Goal: Task Accomplishment & Management: Manage account settings

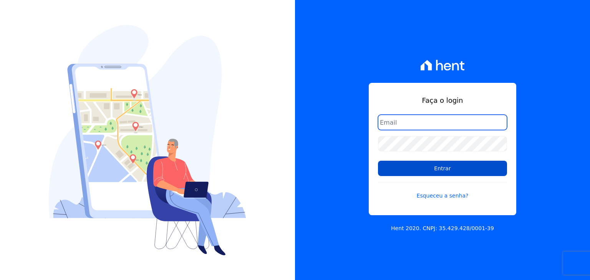
type input "[EMAIL_ADDRESS][DOMAIN_NAME]"
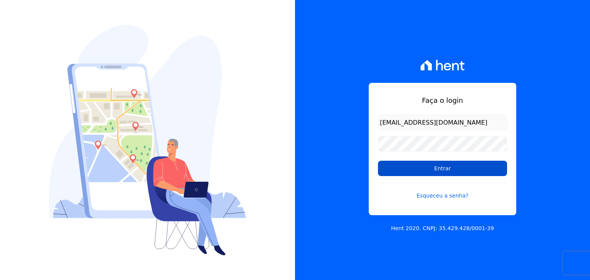
click at [479, 166] on input "Entrar" at bounding box center [442, 168] width 129 height 15
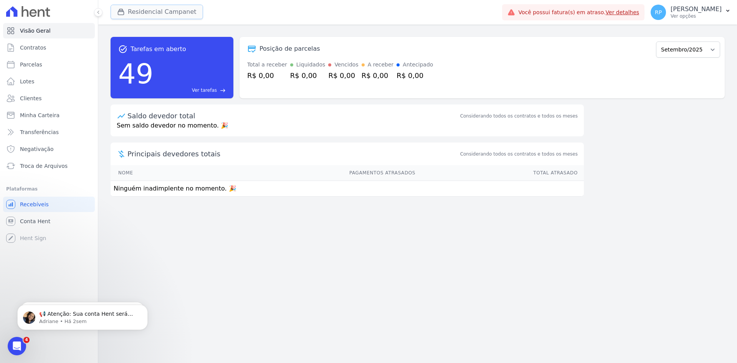
click at [159, 15] on button "Residencial Campanet" at bounding box center [157, 12] width 93 height 15
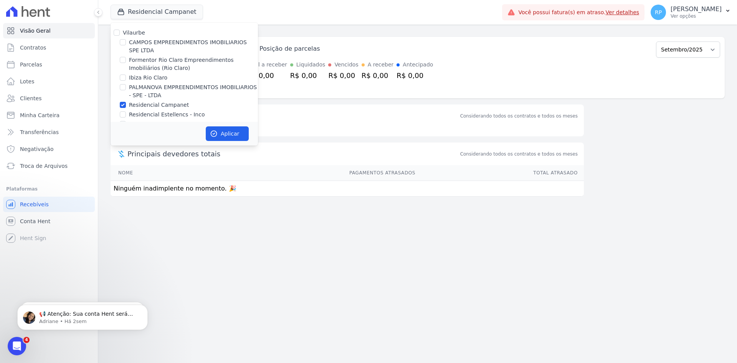
click at [138, 106] on label "Residencial Campanet" at bounding box center [159, 105] width 60 height 8
click at [126, 106] on input "Residencial Campanet" at bounding box center [123, 105] width 6 height 6
checkbox input "false"
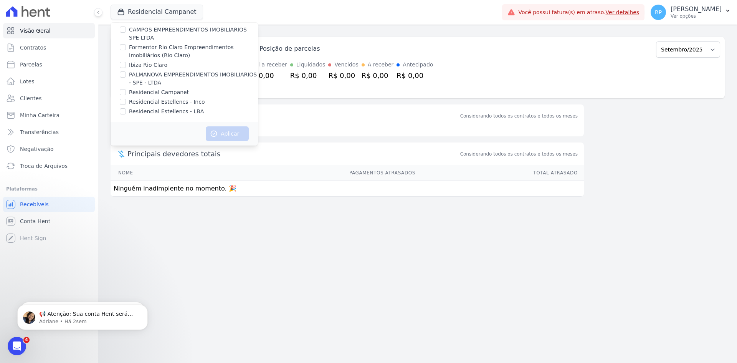
click at [151, 35] on label "CAMPOS EMPREENDIMENTOS IMOBILIARIOS SPE LTDA" at bounding box center [193, 34] width 129 height 16
click at [126, 33] on input "CAMPOS EMPREENDIMENTOS IMOBILIARIOS SPE LTDA" at bounding box center [123, 29] width 6 height 6
checkbox input "true"
click at [232, 136] on button "Aplicar" at bounding box center [227, 133] width 43 height 15
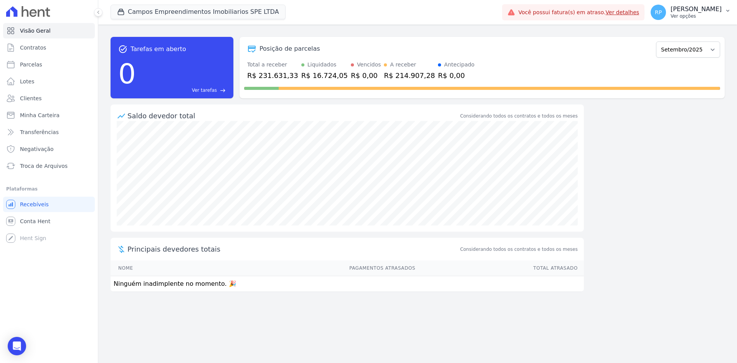
click at [589, 10] on p "[PERSON_NAME]" at bounding box center [696, 9] width 51 height 8
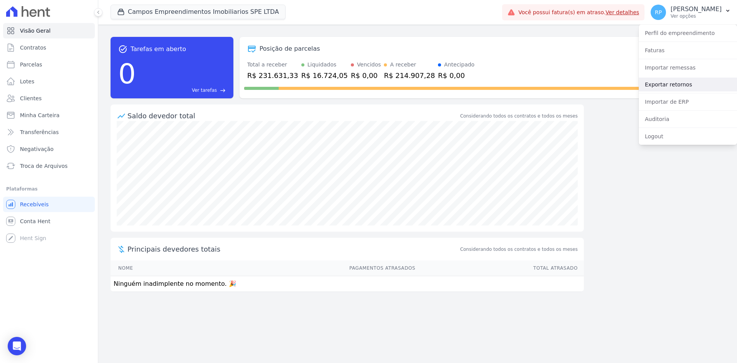
click at [589, 86] on link "Exportar retornos" at bounding box center [688, 85] width 98 height 14
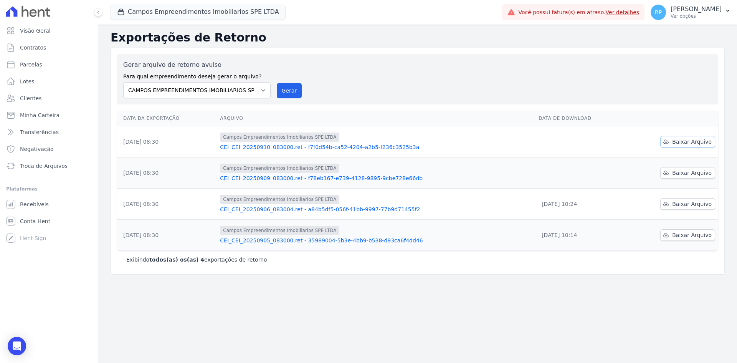
drag, startPoint x: 682, startPoint y: 133, endPoint x: 684, endPoint y: 136, distance: 4.2
click at [589, 133] on td "Baixar Arquivo" at bounding box center [672, 141] width 93 height 31
click at [589, 142] on span "Baixar Arquivo" at bounding box center [692, 142] width 40 height 8
click at [429, 3] on div "Campos Empreendimentos Imobiliarios SPE LTDA [GEOGRAPHIC_DATA] CAMPOS EMPREENDI…" at bounding box center [305, 12] width 389 height 25
click at [589, 21] on button "RP [PERSON_NAME] Ver opções" at bounding box center [691, 13] width 93 height 22
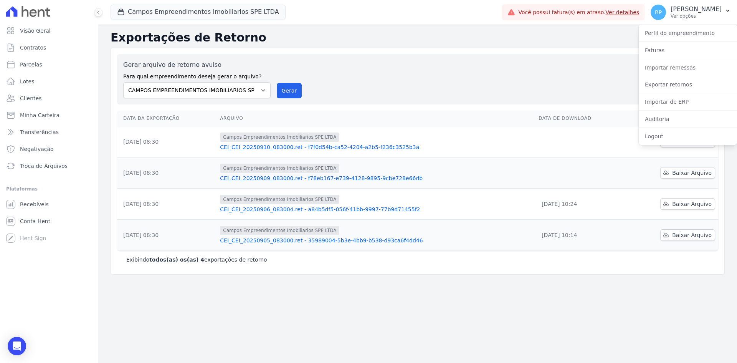
click at [433, 60] on div "Gerar arquivo de retorno avulso Para qual empreendimento deseja gerar o arquivo…" at bounding box center [417, 79] width 601 height 50
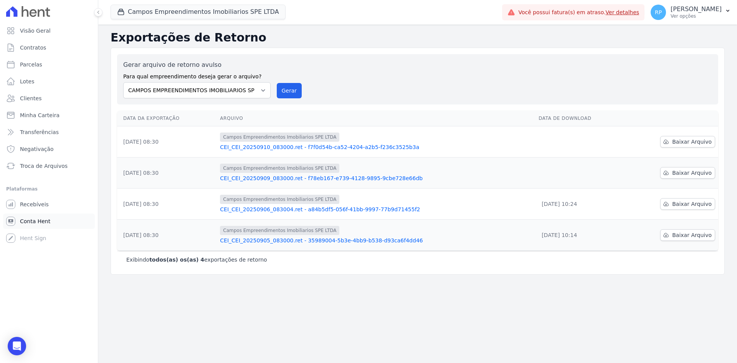
click at [42, 214] on link "Conta Hent" at bounding box center [49, 221] width 92 height 15
click at [41, 218] on span "Conta Hent" at bounding box center [35, 221] width 30 height 8
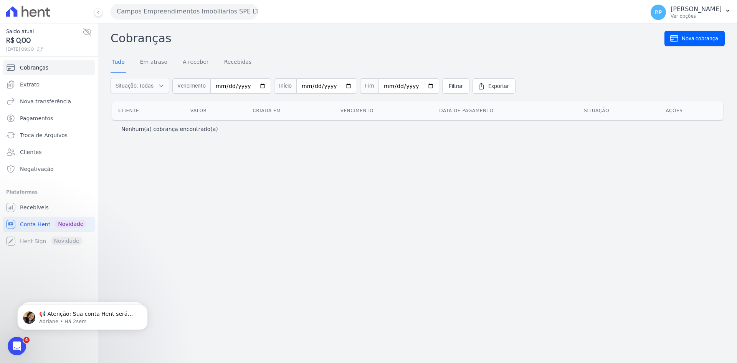
drag, startPoint x: 733, startPoint y: 134, endPoint x: 729, endPoint y: 136, distance: 4.0
click at [589, 134] on div "Cobranças Nova cobrança Tudo Em atraso A receber Recebidas Situação: Todas Em a…" at bounding box center [417, 192] width 639 height 339
click at [589, 13] on p "Ver opções" at bounding box center [696, 16] width 51 height 6
click at [589, 15] on p "Ver opções" at bounding box center [696, 16] width 51 height 6
click at [39, 206] on span "Recebíveis" at bounding box center [34, 208] width 29 height 8
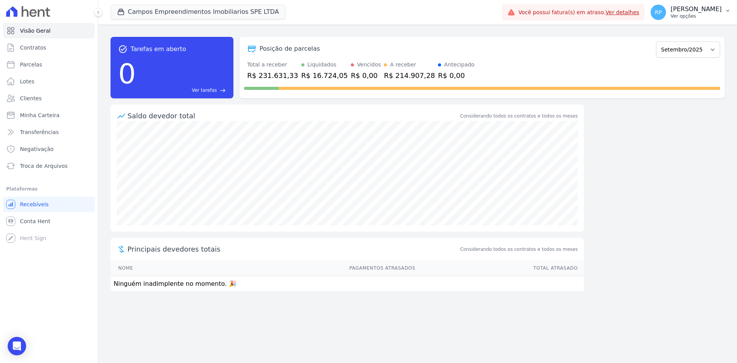
drag, startPoint x: 698, startPoint y: 13, endPoint x: 694, endPoint y: 22, distance: 10.1
click at [589, 13] on p "Ver opções" at bounding box center [696, 16] width 51 height 6
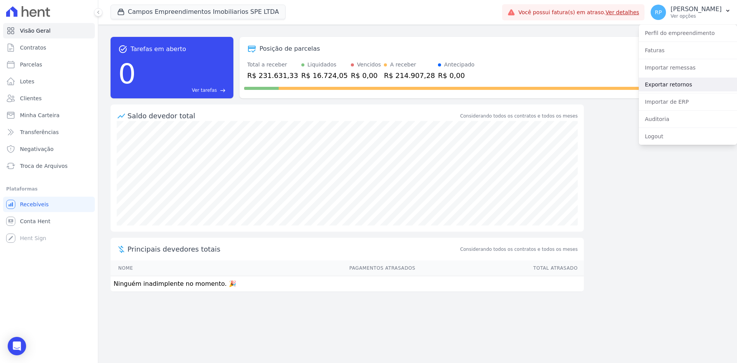
click at [589, 80] on link "Exportar retornos" at bounding box center [688, 85] width 98 height 14
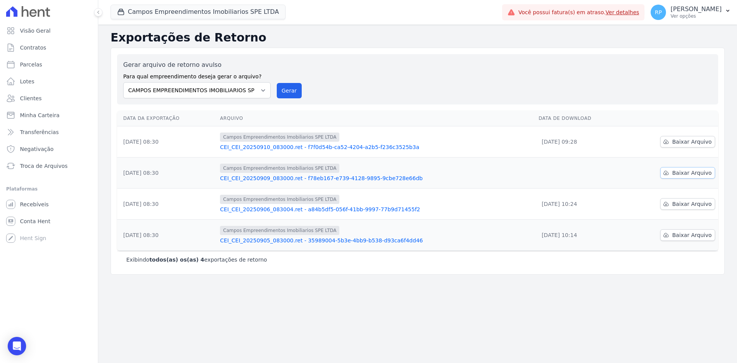
click at [589, 168] on link "Baixar Arquivo" at bounding box center [687, 173] width 55 height 12
click at [422, 109] on div "Data da Exportação [GEOGRAPHIC_DATA] Data de Download [DATE] 08:30 Campos Empre…" at bounding box center [418, 181] width 626 height 146
